Goal: Task Accomplishment & Management: Complete application form

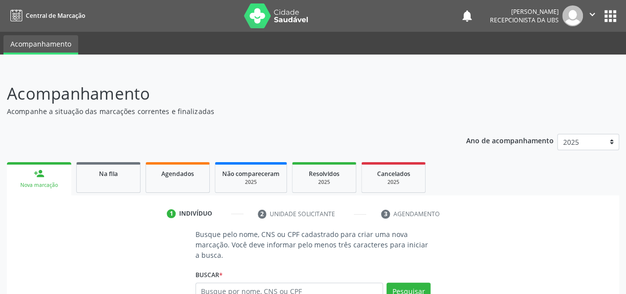
scroll to position [112, 0]
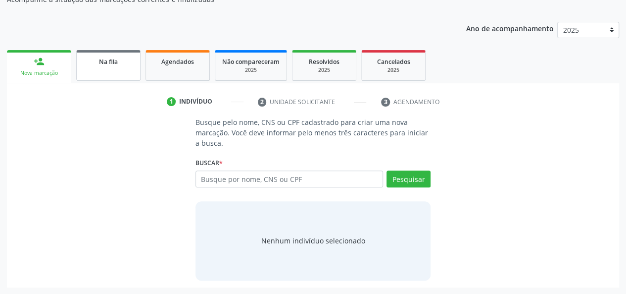
click at [120, 68] on link "Na fila" at bounding box center [108, 65] width 64 height 31
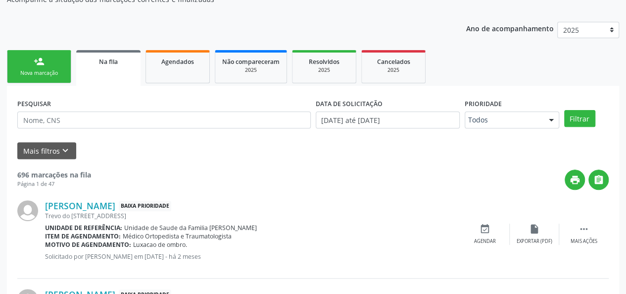
click at [19, 64] on link "person_add Nova marcação" at bounding box center [39, 66] width 64 height 33
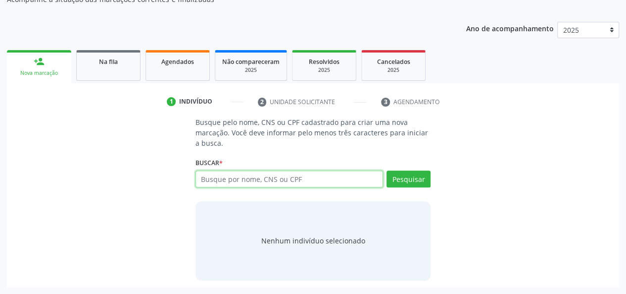
paste input "700202417685321"
type input "700202417685321"
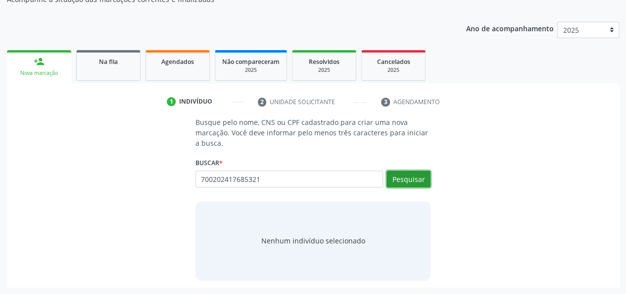
click at [403, 184] on button "Pesquisar" at bounding box center [409, 178] width 44 height 17
type input "700202417685321"
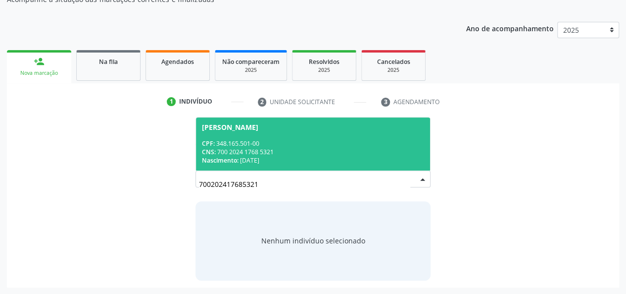
drag, startPoint x: 300, startPoint y: 178, endPoint x: 169, endPoint y: 181, distance: 130.7
click at [169, 181] on div "Busque pelo nome, CNS ou CPF cadastrado para criar uma nova marcação. Você deve…" at bounding box center [313, 198] width 598 height 163
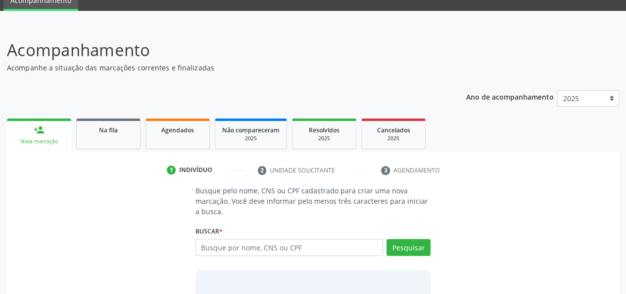
scroll to position [112, 0]
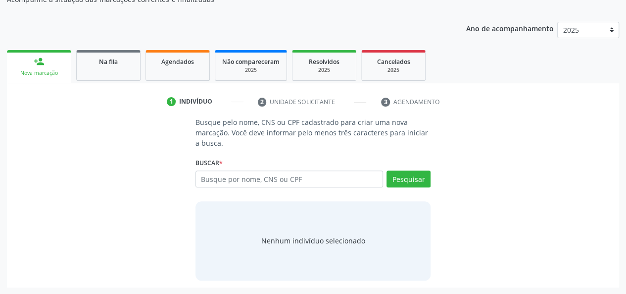
click at [95, 67] on link "Na fila" at bounding box center [108, 65] width 64 height 31
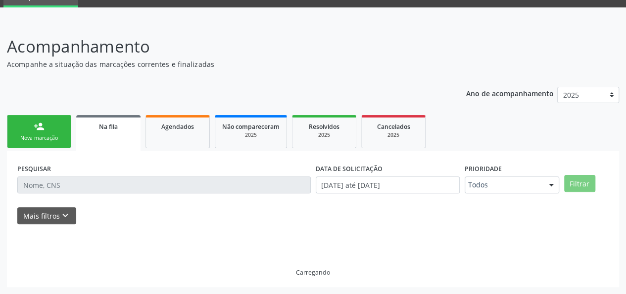
click at [160, 64] on p "Acompanhe a situação das marcações correntes e finalizadas" at bounding box center [221, 64] width 429 height 10
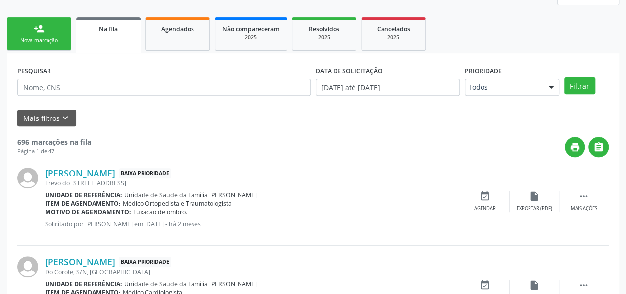
scroll to position [96, 0]
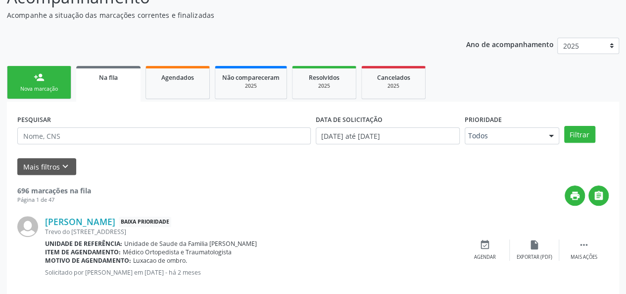
click at [192, 75] on span "Agendados" at bounding box center [177, 77] width 33 height 8
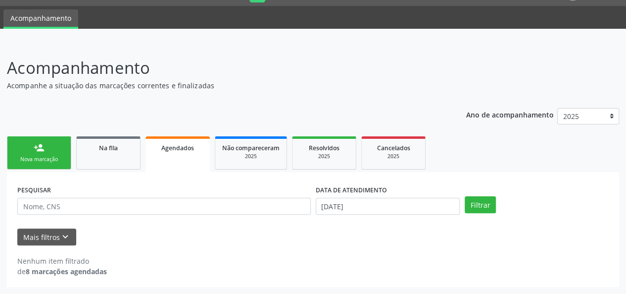
scroll to position [25, 0]
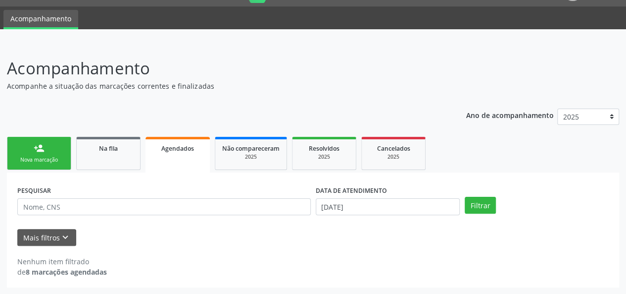
click at [52, 163] on div "Nova marcação" at bounding box center [38, 159] width 49 height 7
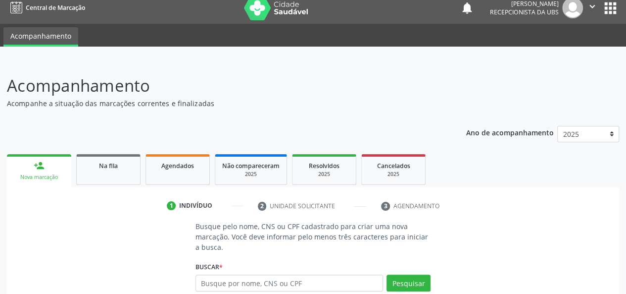
scroll to position [0, 0]
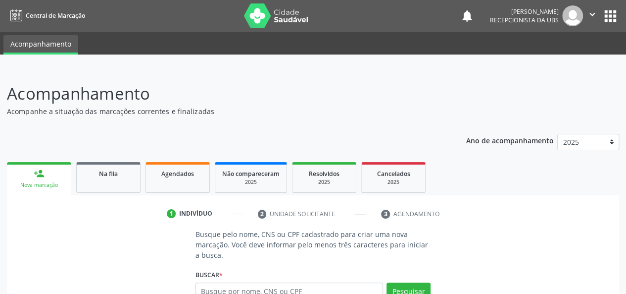
click at [585, 9] on button "" at bounding box center [592, 15] width 19 height 21
click at [558, 54] on link "Sair" at bounding box center [567, 60] width 68 height 14
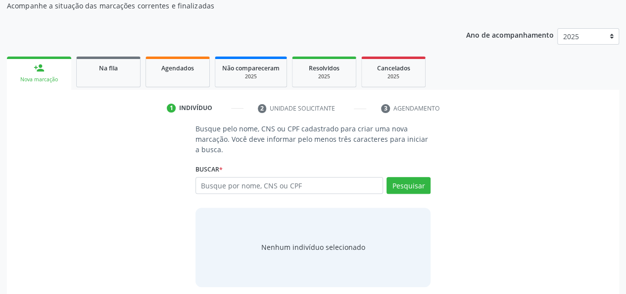
scroll to position [112, 0]
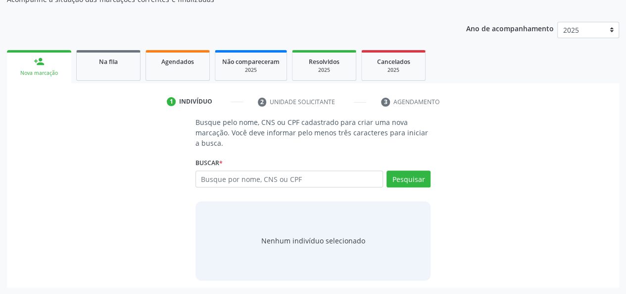
click at [275, 98] on li "2 Unidade solicitante" at bounding box center [312, 102] width 124 height 17
click at [114, 66] on link "Na fila" at bounding box center [108, 65] width 64 height 31
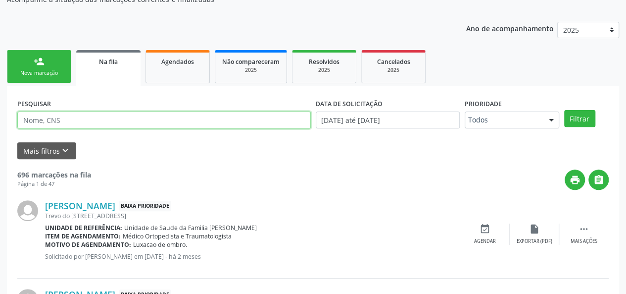
click at [83, 118] on input "text" at bounding box center [164, 119] width 294 height 17
click at [91, 114] on input "text" at bounding box center [164, 119] width 294 height 17
type input "700007120759307"
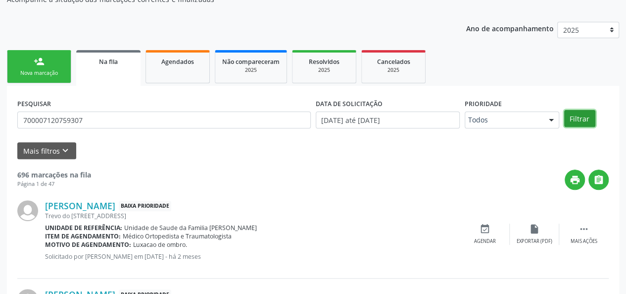
click at [590, 117] on button "Filtrar" at bounding box center [579, 118] width 31 height 17
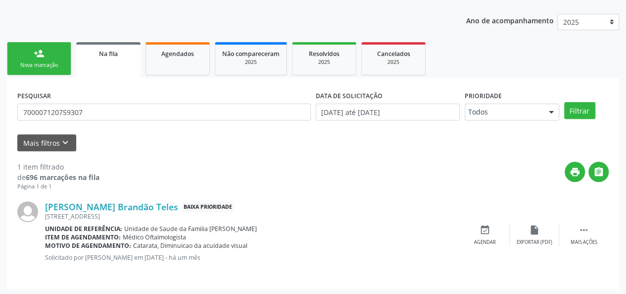
scroll to position [122, 0]
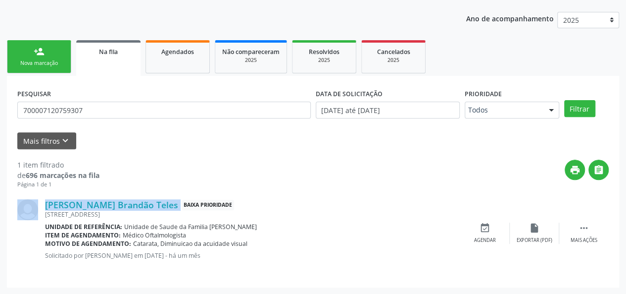
drag, startPoint x: 170, startPoint y: 206, endPoint x: 44, endPoint y: 198, distance: 126.5
click at [44, 198] on div "[PERSON_NAME] Brandão Teles Baixa Prioridade [STREET_ADDRESS] Unidade de referê…" at bounding box center [312, 233] width 591 height 88
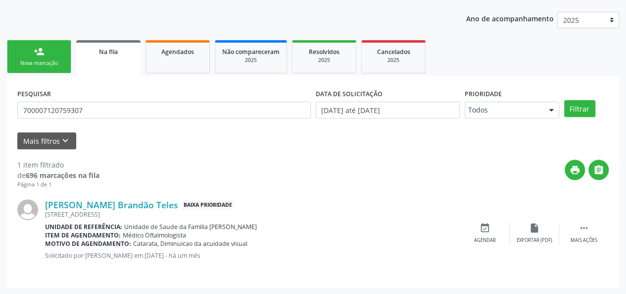
click at [103, 188] on div "print " at bounding box center [353, 173] width 509 height 29
drag, startPoint x: 170, startPoint y: 204, endPoint x: 47, endPoint y: 204, distance: 123.2
click at [47, 204] on div "[PERSON_NAME] Brandão Teles Baixa Prioridade" at bounding box center [252, 204] width 415 height 11
copy div "[PERSON_NAME] Brandão Teles"
click at [208, 178] on div "print " at bounding box center [353, 173] width 509 height 29
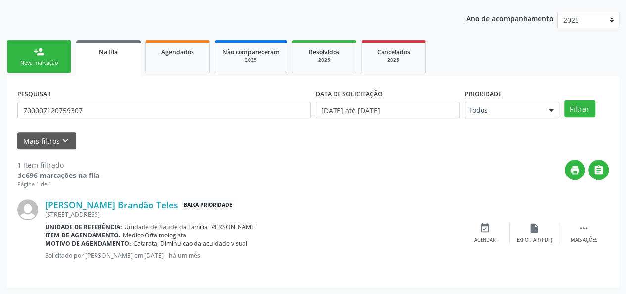
click at [54, 43] on link "person_add Nova marcação" at bounding box center [39, 56] width 64 height 33
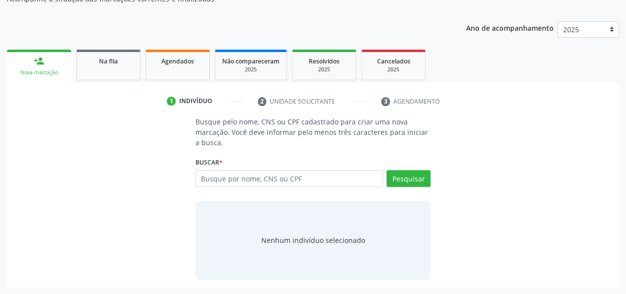
scroll to position [112, 0]
click at [116, 194] on div "Busque pelo nome, CNS ou CPF cadastrado para criar uma nova marcação. Você deve…" at bounding box center [313, 198] width 598 height 163
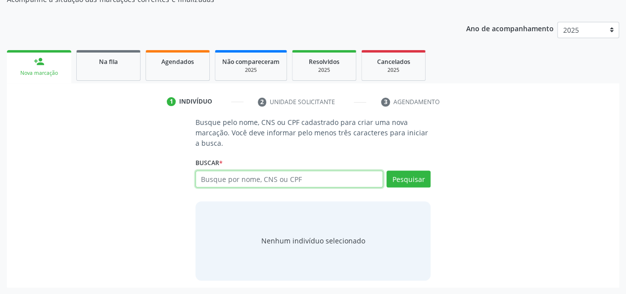
click at [255, 177] on input "text" at bounding box center [290, 178] width 188 height 17
type input "[PERSON_NAME]"
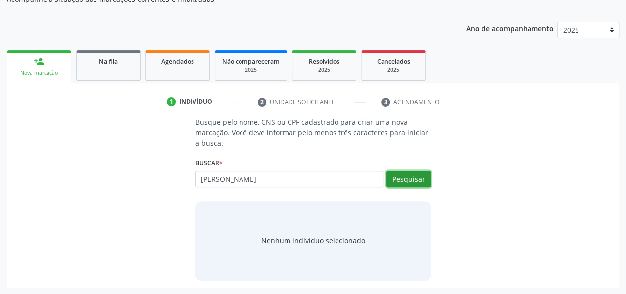
click at [393, 173] on button "Pesquisar" at bounding box center [409, 178] width 44 height 17
type input "[PERSON_NAME]"
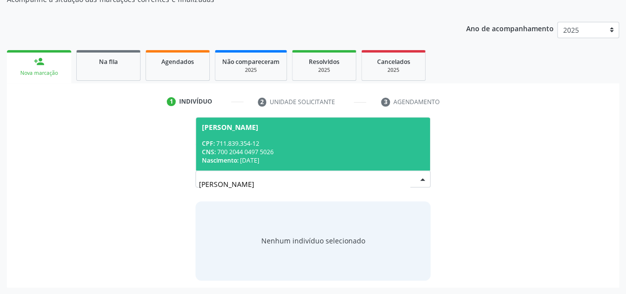
click at [270, 141] on div "CPF: 711.839.354-12" at bounding box center [313, 143] width 223 height 8
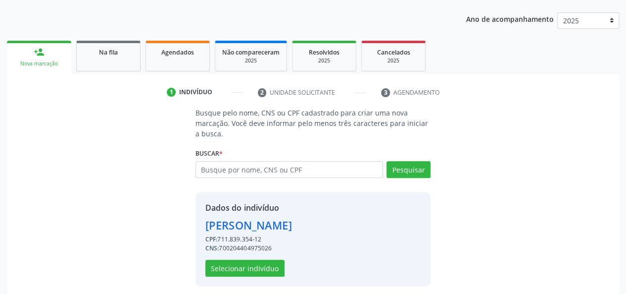
scroll to position [127, 0]
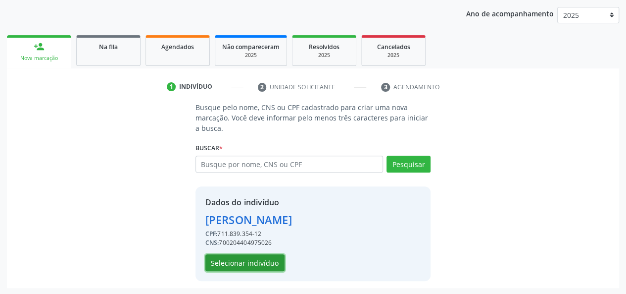
click at [257, 266] on button "Selecionar indivíduo" at bounding box center [244, 262] width 79 height 17
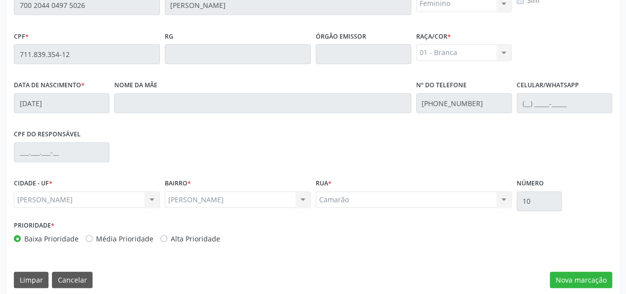
scroll to position [285, 0]
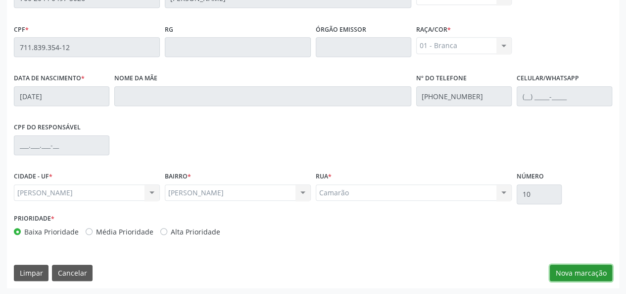
click at [577, 277] on button "Nova marcação" at bounding box center [581, 272] width 62 height 17
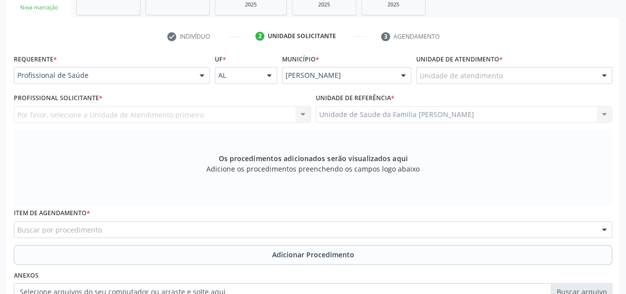
scroll to position [136, 0]
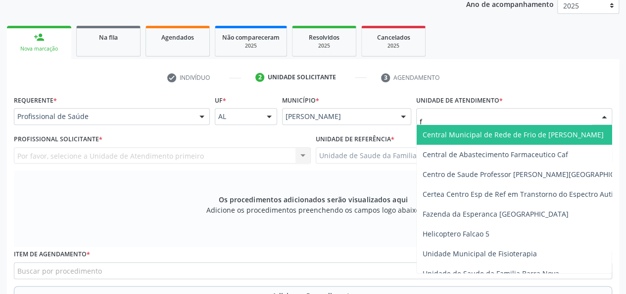
type input "fr"
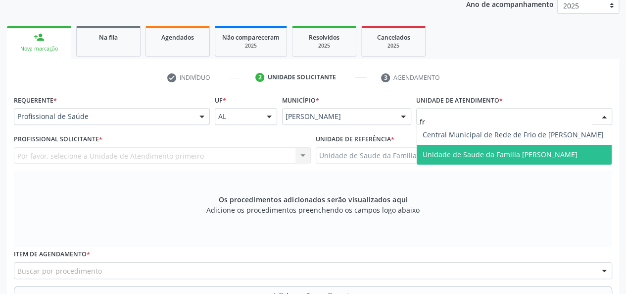
click at [472, 157] on span "Unidade de Saude da Familia [PERSON_NAME]" at bounding box center [500, 153] width 155 height 9
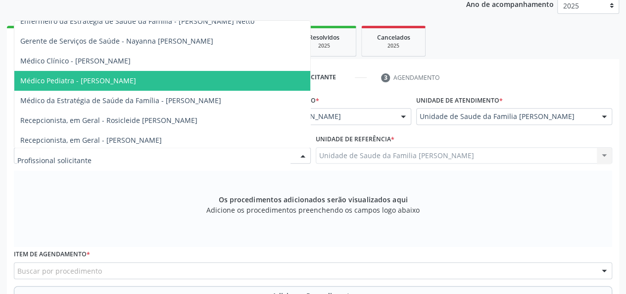
scroll to position [79, 0]
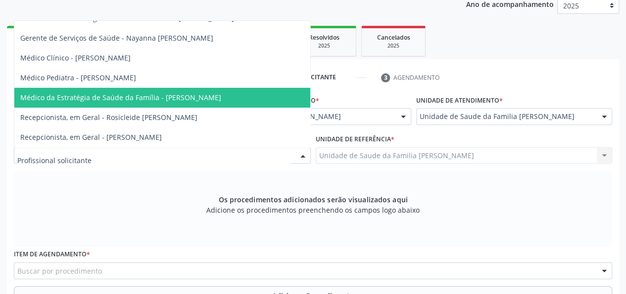
click at [167, 93] on span "Médico da Estratégia de Saúde da Família - [PERSON_NAME]" at bounding box center [120, 97] width 201 height 9
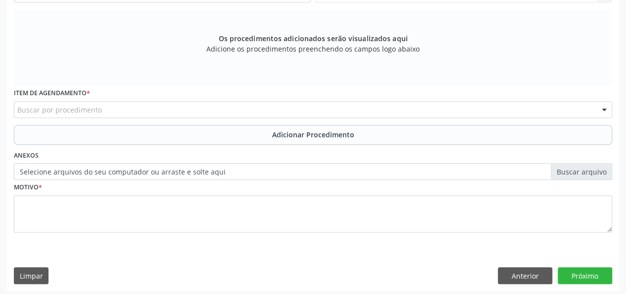
scroll to position [300, 0]
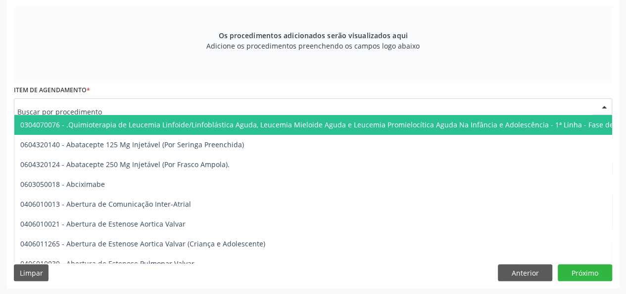
click at [116, 106] on div at bounding box center [313, 106] width 598 height 17
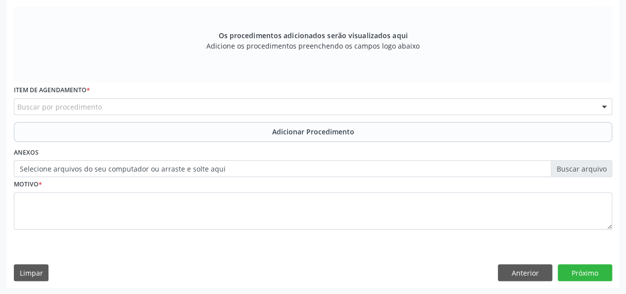
click at [77, 19] on div "Os procedimentos adicionados serão visualizados aqui Adicione os procedimentos …" at bounding box center [313, 44] width 598 height 76
click at [226, 103] on div "Buscar por procedimento" at bounding box center [313, 106] width 598 height 17
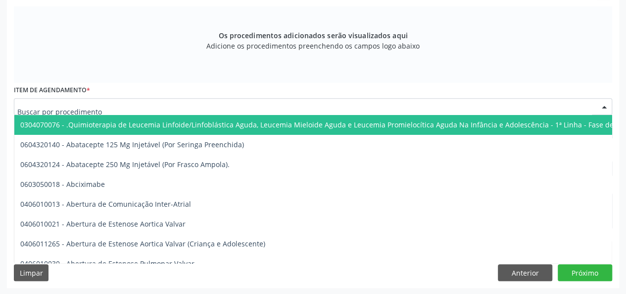
click at [224, 106] on input "text" at bounding box center [304, 111] width 575 height 20
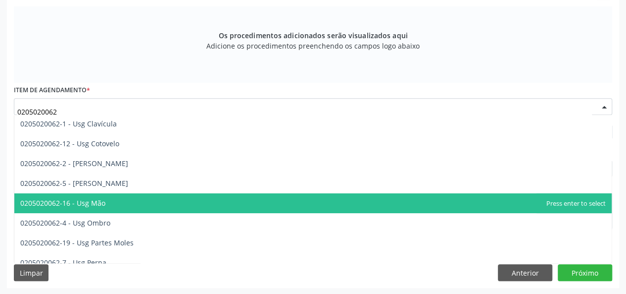
scroll to position [99, 0]
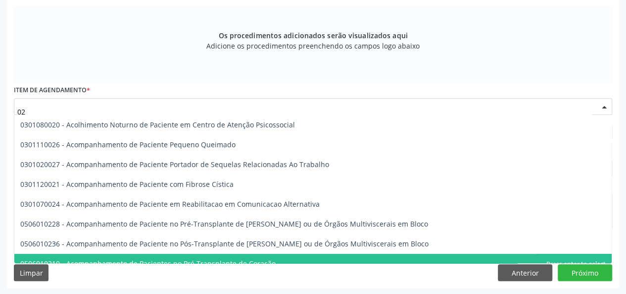
type input "0"
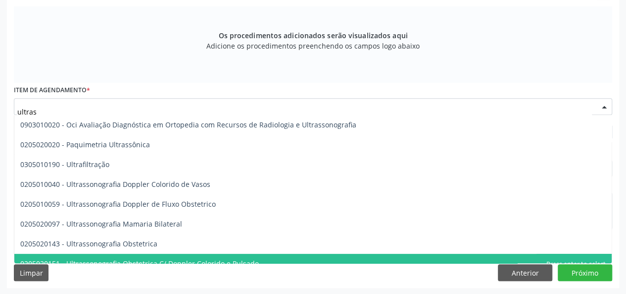
type input "ultrass"
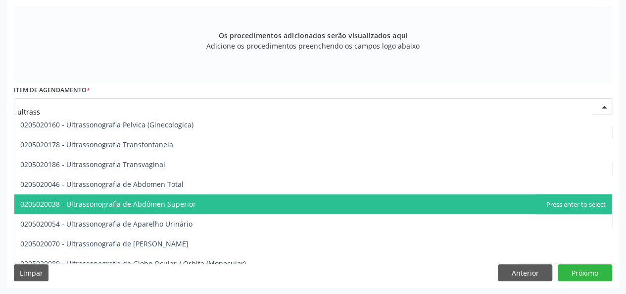
scroll to position [247, 0]
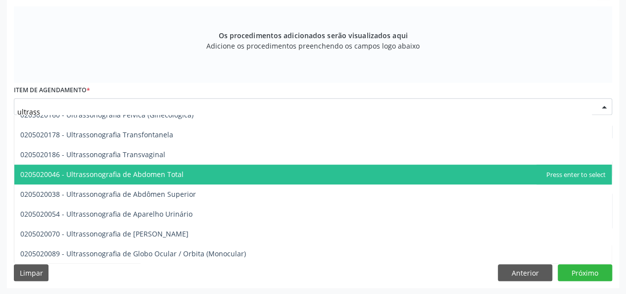
click at [221, 171] on span "0205020046 - Ultrassonografia de Abdomen Total" at bounding box center [312, 174] width 597 height 20
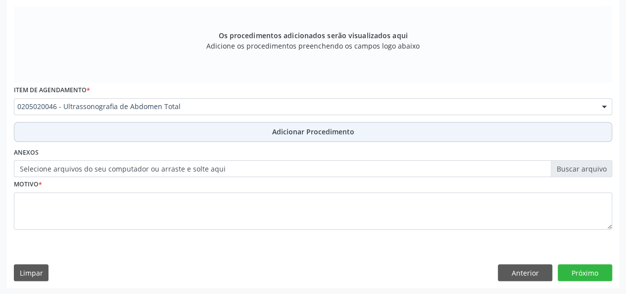
click at [284, 132] on span "Adicionar Procedimento" at bounding box center [313, 131] width 82 height 10
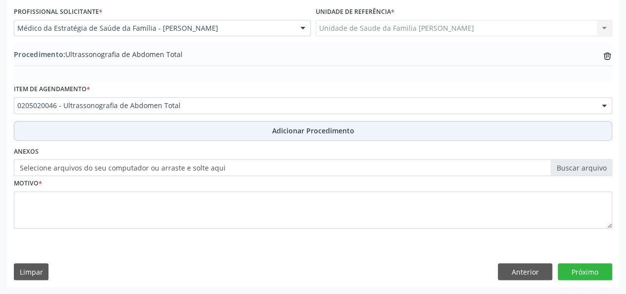
scroll to position [262, 0]
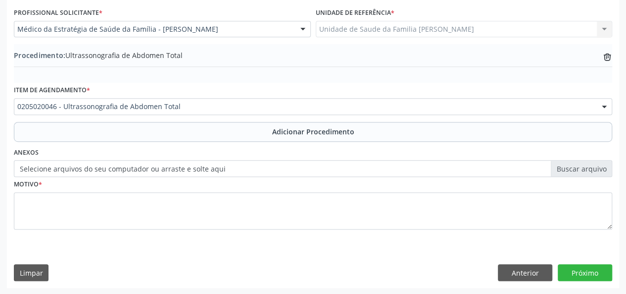
click at [594, 172] on label "Selecione arquivos do seu computador ou arraste e solte aqui" at bounding box center [313, 168] width 598 height 17
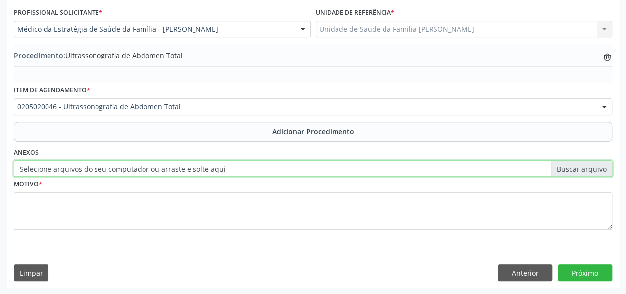
click at [594, 172] on input "Selecione arquivos do seu computador ou arraste e solte aqui" at bounding box center [313, 168] width 598 height 17
type input "C:\fakepath\cassone.jpg"
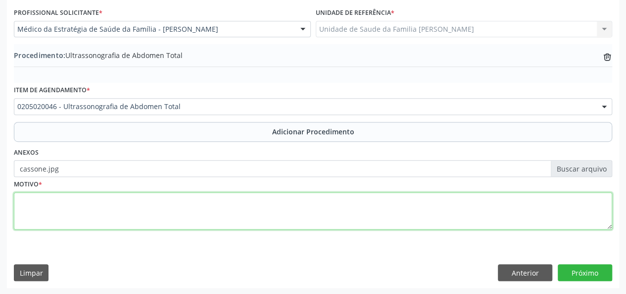
click at [25, 198] on textarea at bounding box center [313, 211] width 598 height 38
click at [67, 203] on textarea at bounding box center [313, 211] width 598 height 38
type textarea "Dor abdominal em flancos"
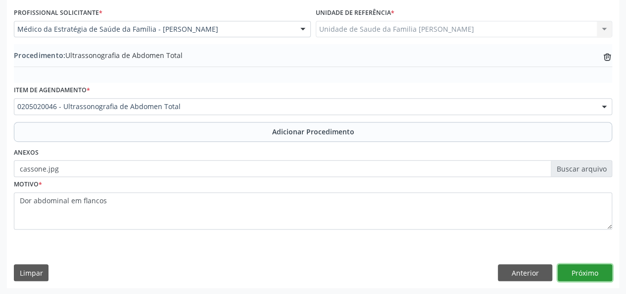
click at [601, 272] on button "Próximo" at bounding box center [585, 272] width 54 height 17
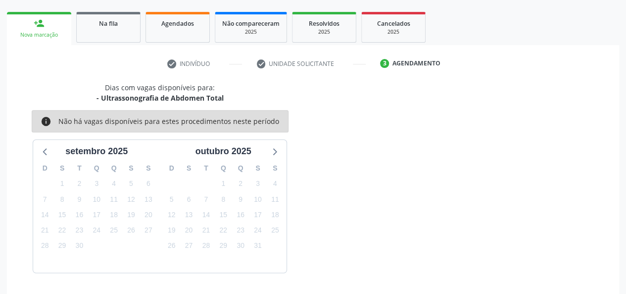
scroll to position [179, 0]
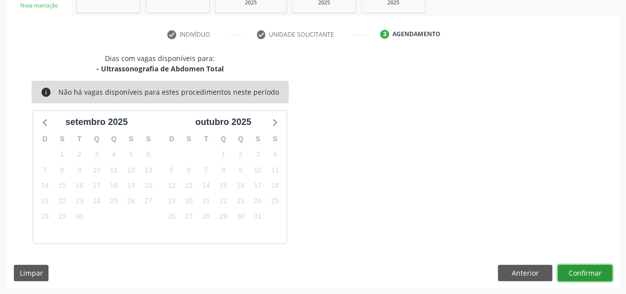
click at [580, 275] on button "Confirmar" at bounding box center [585, 272] width 54 height 17
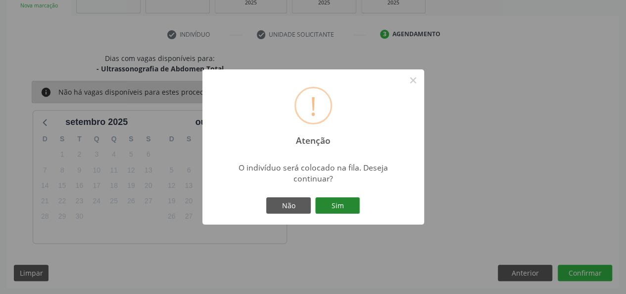
click at [342, 200] on button "Sim" at bounding box center [337, 205] width 45 height 17
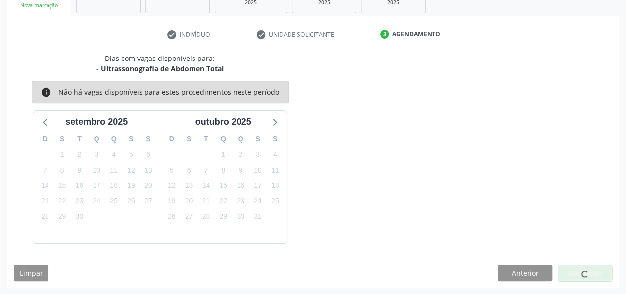
scroll to position [47, 0]
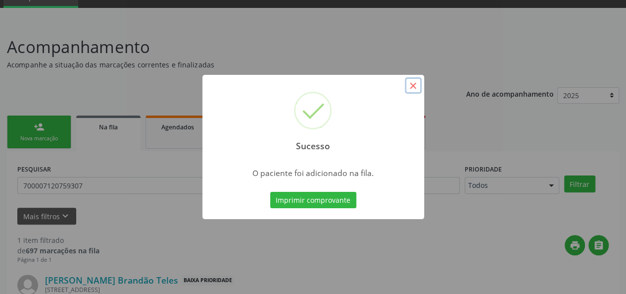
click at [417, 90] on button "×" at bounding box center [413, 85] width 17 height 17
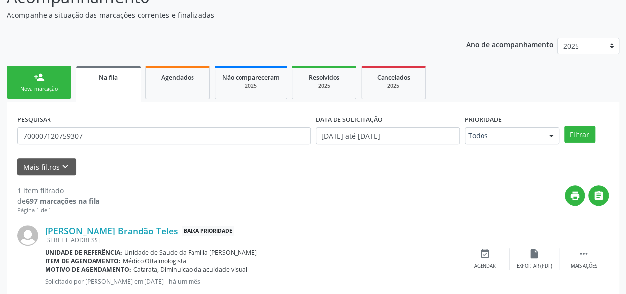
scroll to position [122, 0]
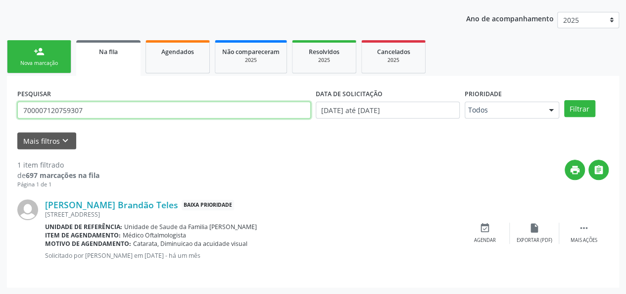
drag, startPoint x: 264, startPoint y: 114, endPoint x: 3, endPoint y: 111, distance: 261.3
click at [1, 111] on div "Acompanhamento Acompanhe a situação das marcações correntes e finalizadas Relat…" at bounding box center [313, 120] width 626 height 347
